Goal: Task Accomplishment & Management: Use online tool/utility

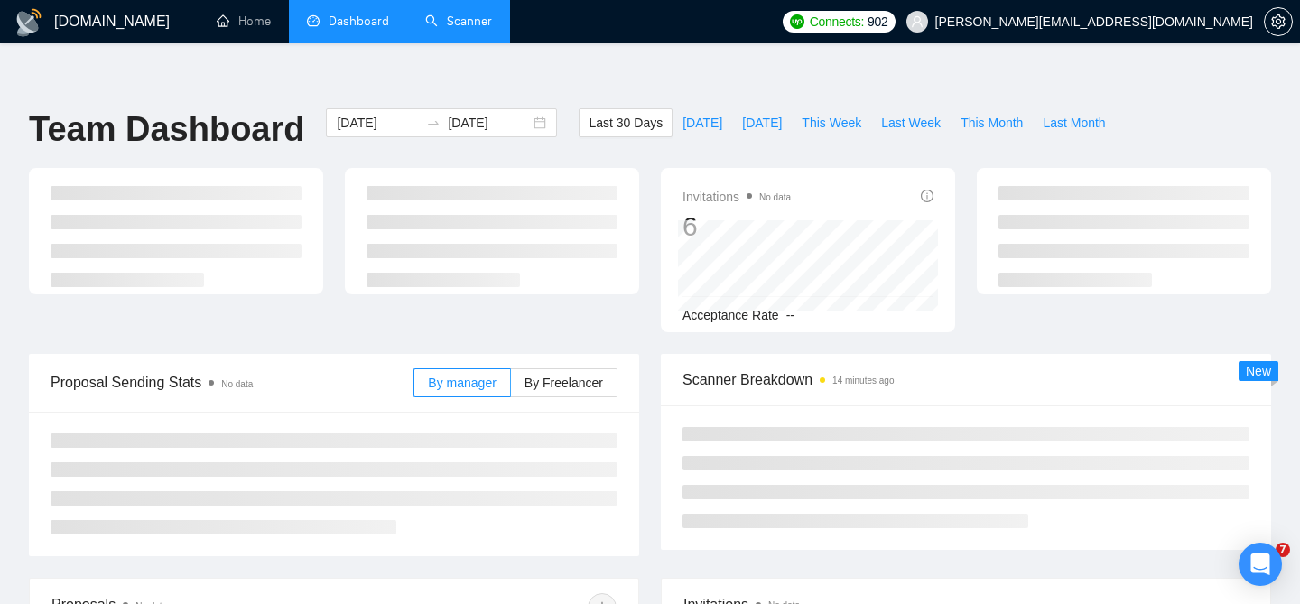
click at [457, 29] on link "Scanner" at bounding box center [458, 21] width 67 height 15
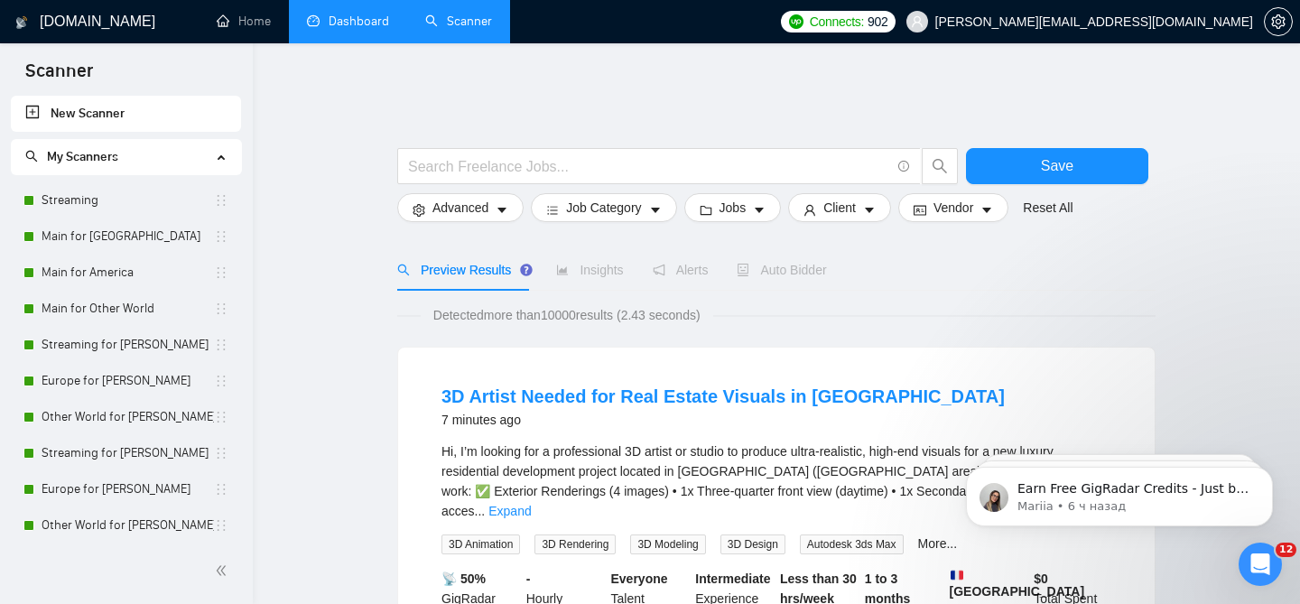
click at [375, 29] on link "Dashboard" at bounding box center [348, 21] width 82 height 15
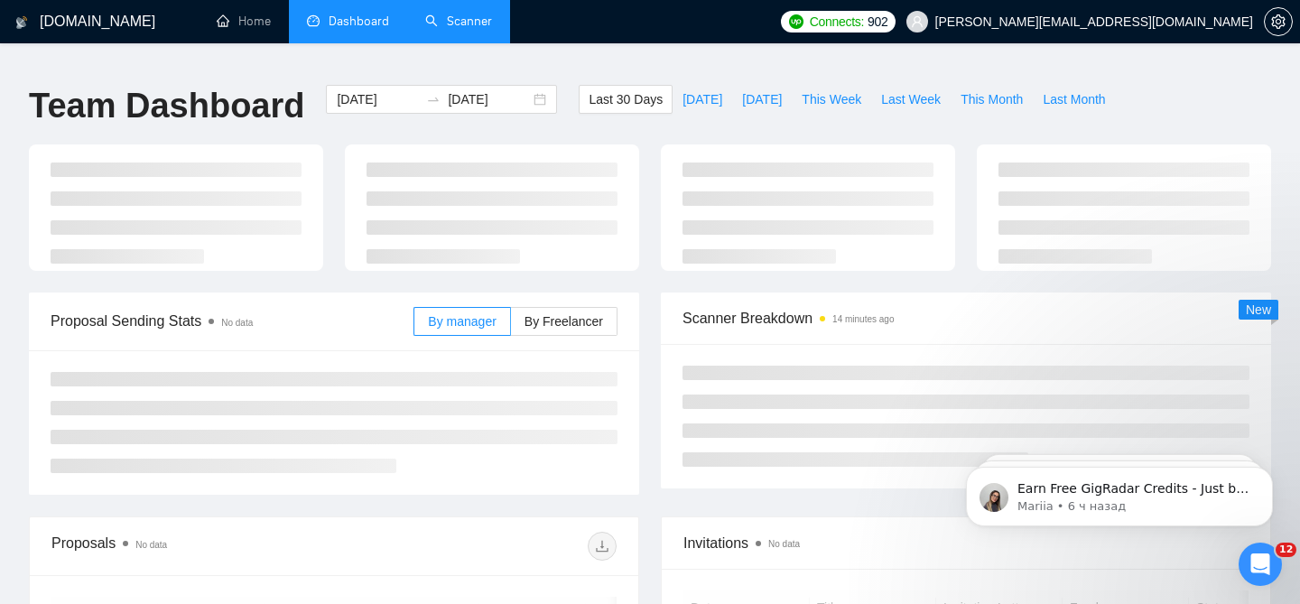
click at [444, 29] on link "Scanner" at bounding box center [458, 21] width 67 height 15
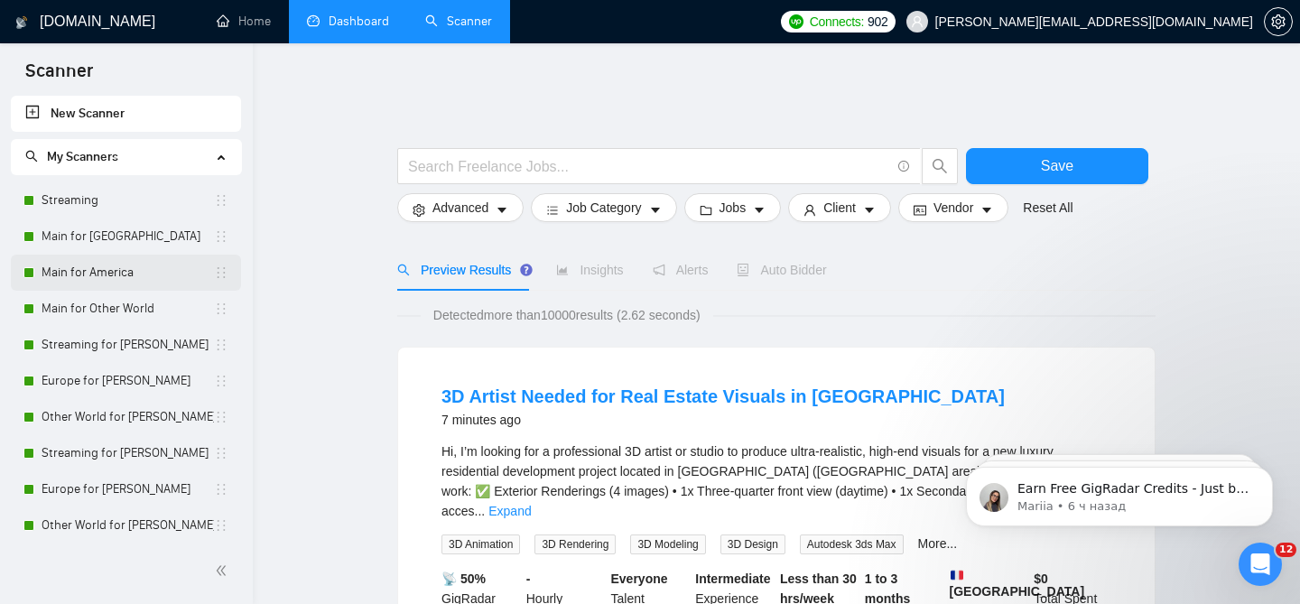
click at [132, 263] on link "Main for America" at bounding box center [128, 272] width 172 height 36
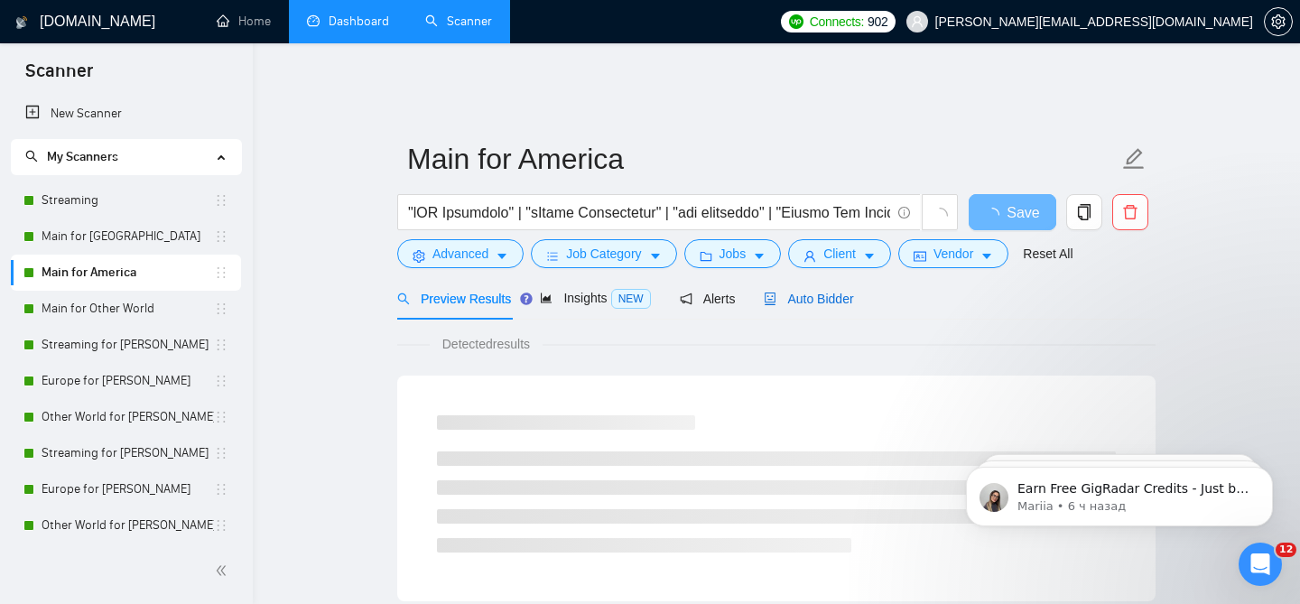
click at [838, 291] on span "Auto Bidder" at bounding box center [807, 298] width 89 height 14
